Goal: Transaction & Acquisition: Book appointment/travel/reservation

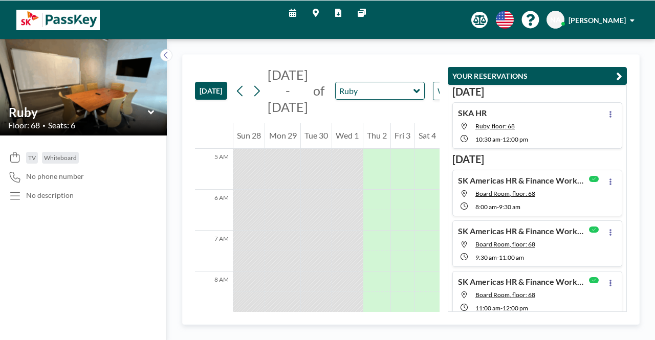
scroll to position [205, 0]
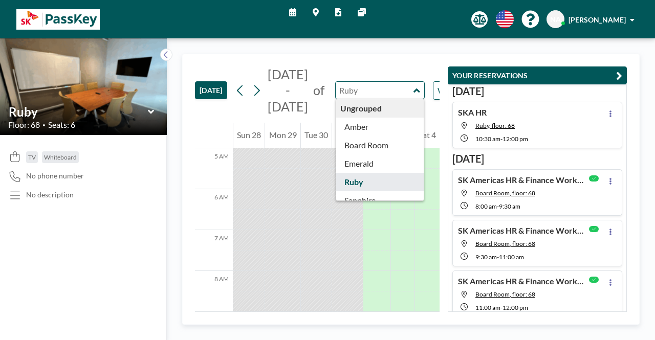
click at [379, 87] on input "text" at bounding box center [375, 90] width 78 height 17
type input "Amber"
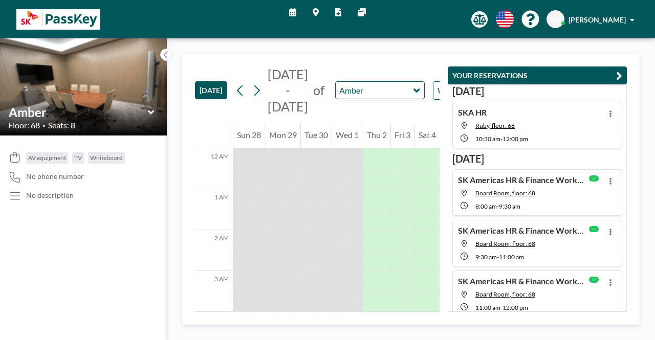
click at [622, 72] on icon "button" at bounding box center [619, 76] width 6 height 12
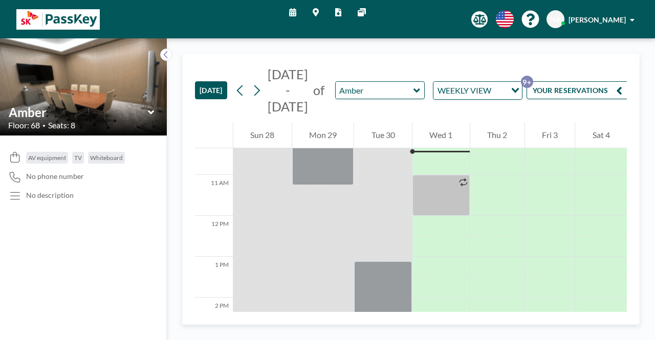
scroll to position [415, 0]
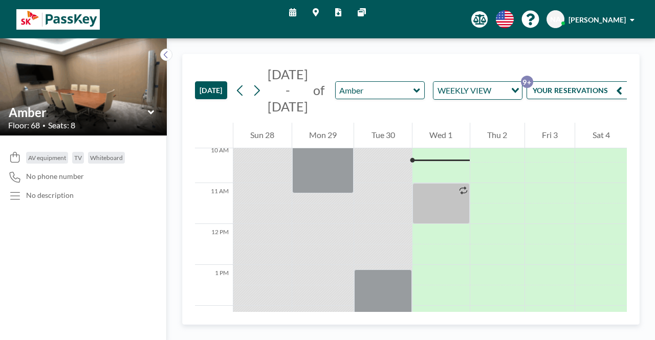
click at [413, 94] on icon at bounding box center [416, 90] width 7 height 10
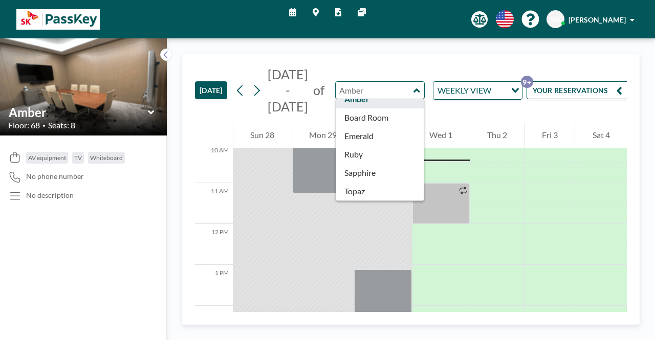
scroll to position [31, 0]
type input "Sapphire"
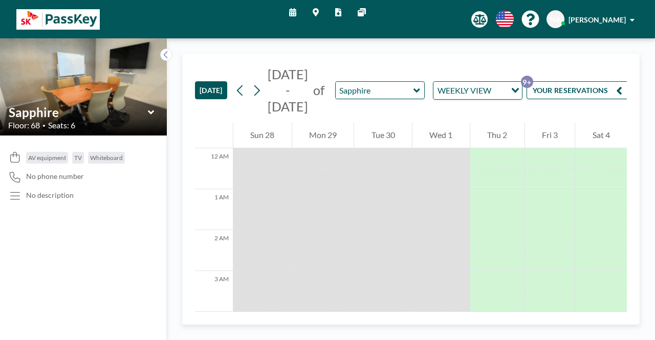
click at [621, 135] on div "Sat 4" at bounding box center [601, 136] width 52 height 26
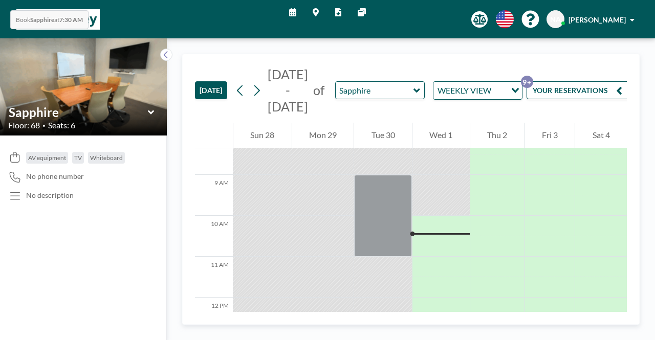
scroll to position [348, 0]
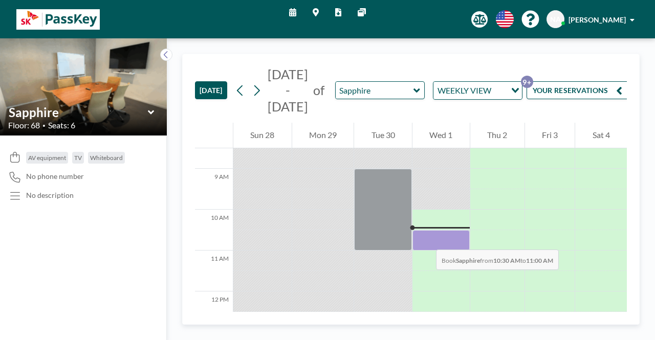
click at [426, 239] on div at bounding box center [440, 240] width 57 height 20
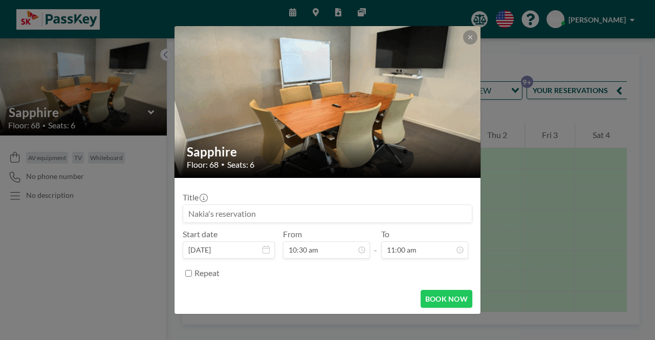
click at [225, 208] on input at bounding box center [327, 213] width 288 height 17
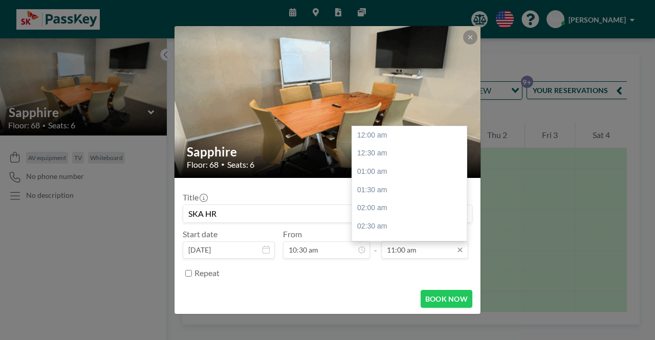
scroll to position [400, 0]
type input "SKA HR"
click at [432, 248] on input "11:00 am" at bounding box center [424, 249] width 87 height 17
click at [392, 173] on div "12:00 pm" at bounding box center [412, 172] width 120 height 18
type input "12:00 pm"
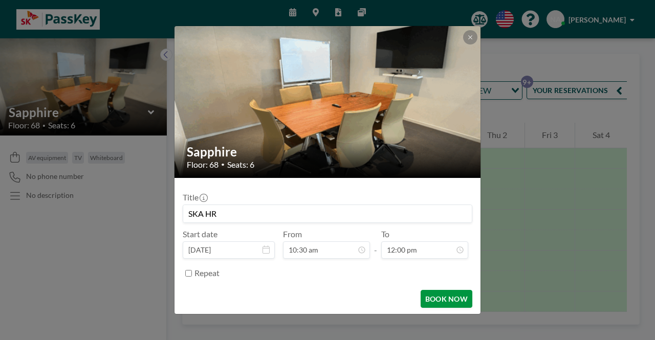
scroll to position [437, 0]
click at [443, 300] on button "BOOK NOW" at bounding box center [446, 299] width 52 height 18
